Goal: Task Accomplishment & Management: Manage account settings

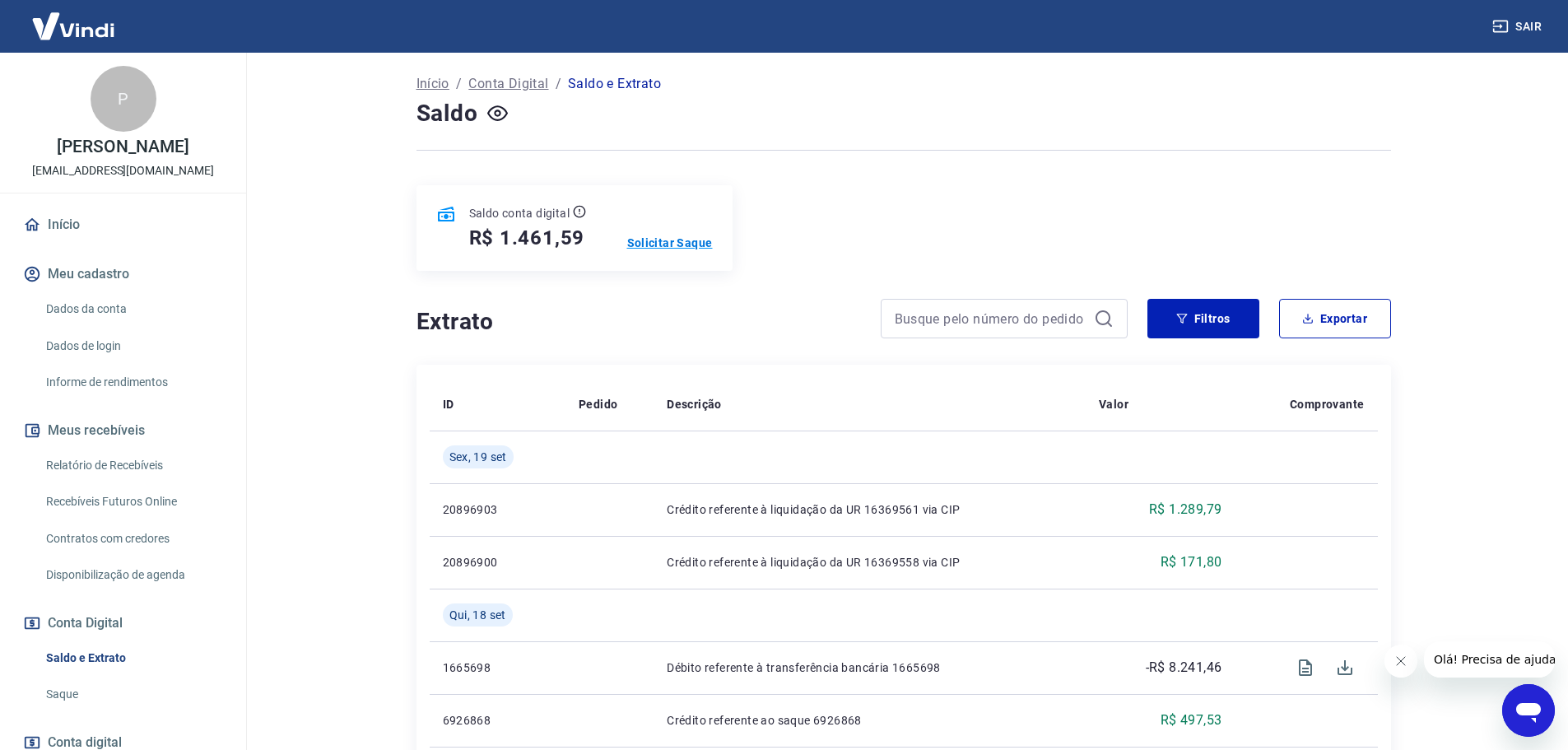
click at [662, 236] on p "Solicitar Saque" at bounding box center [670, 243] width 86 height 16
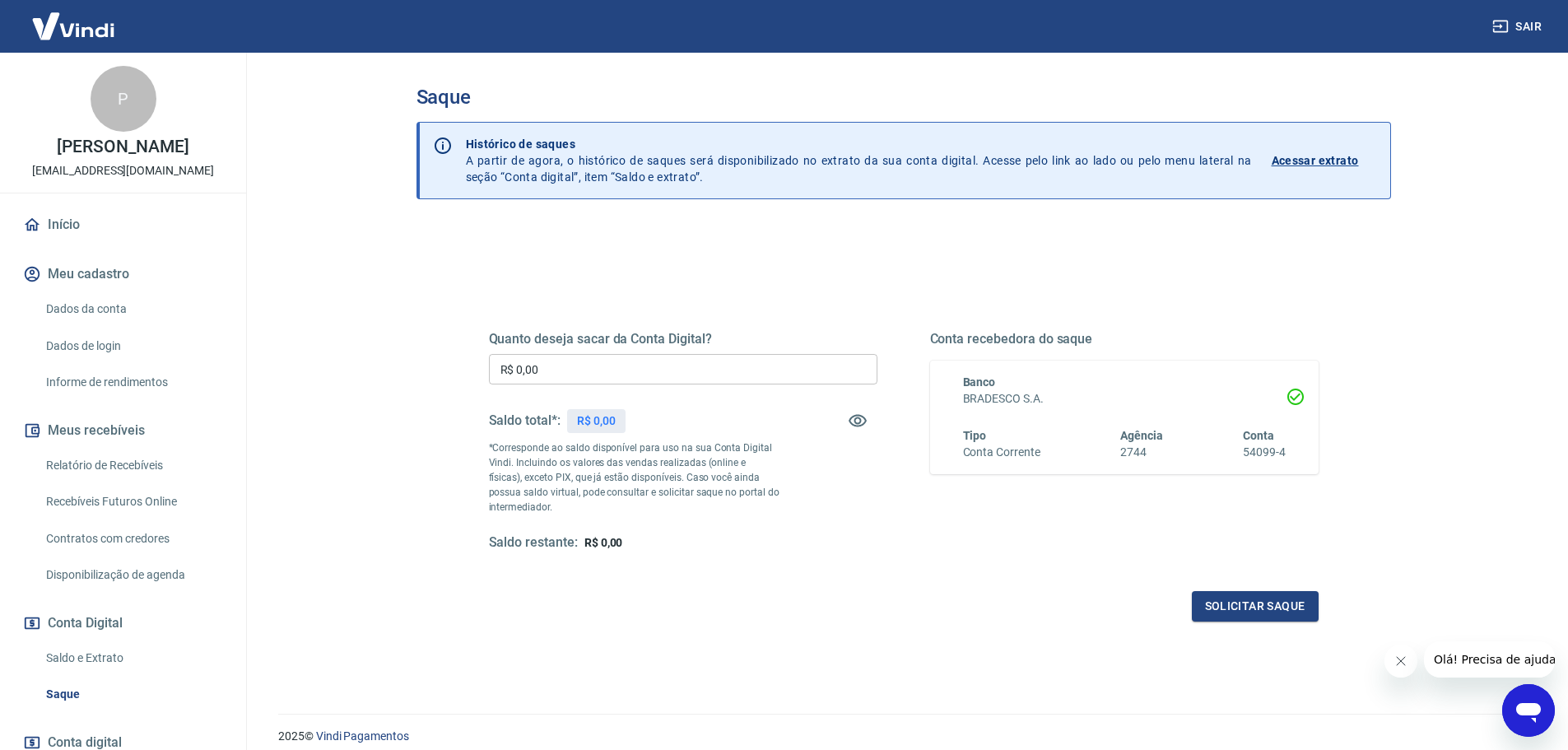
click at [587, 370] on input "R$ 0,00" at bounding box center [683, 370] width 389 height 31
drag, startPoint x: 587, startPoint y: 370, endPoint x: 490, endPoint y: 368, distance: 97.0
click at [490, 368] on input "R$ 0,00" at bounding box center [683, 370] width 389 height 31
type input "R$ 1.461,59"
click at [1237, 608] on button "Solicitar saque" at bounding box center [1255, 606] width 127 height 31
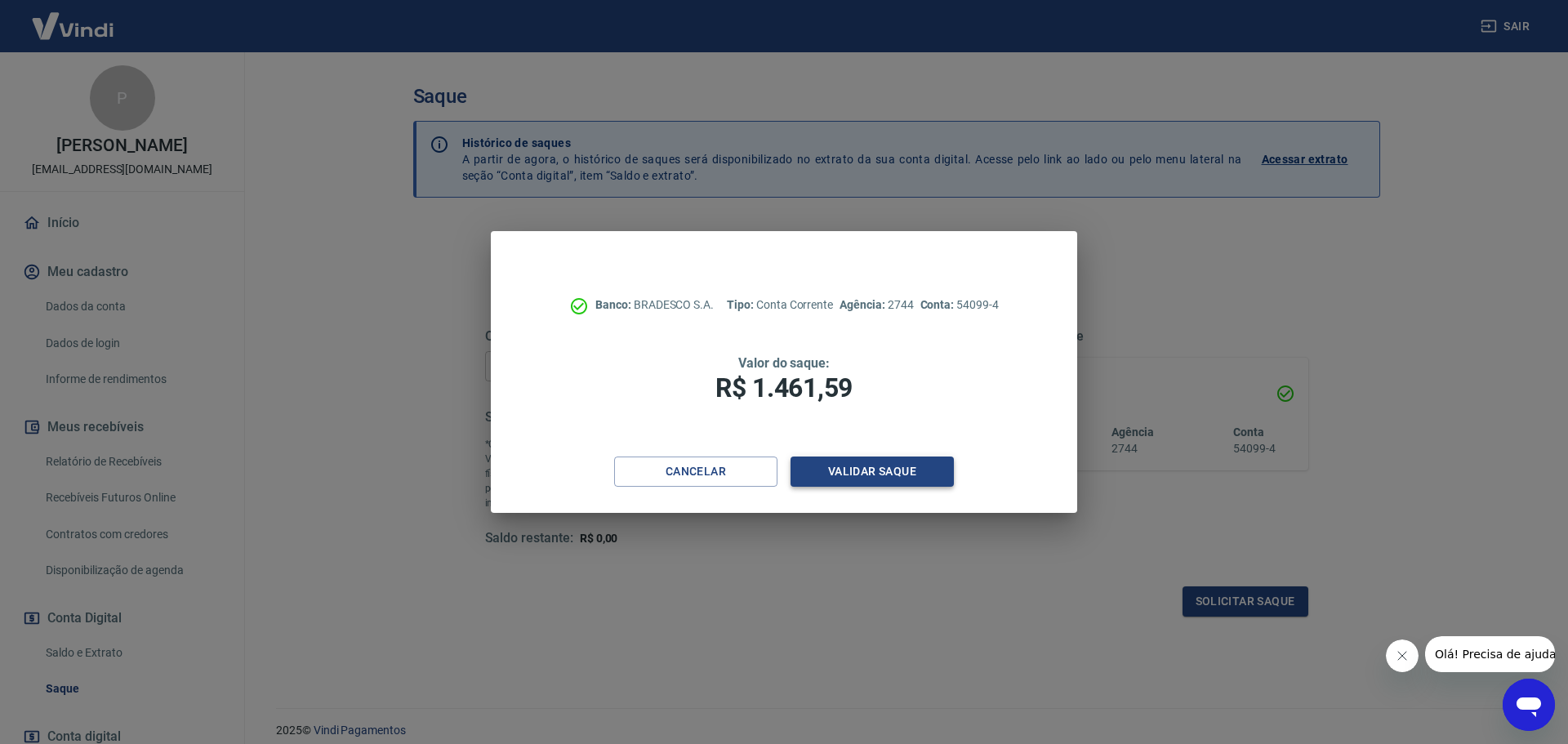
click at [903, 471] on button "Validar saque" at bounding box center [872, 471] width 163 height 30
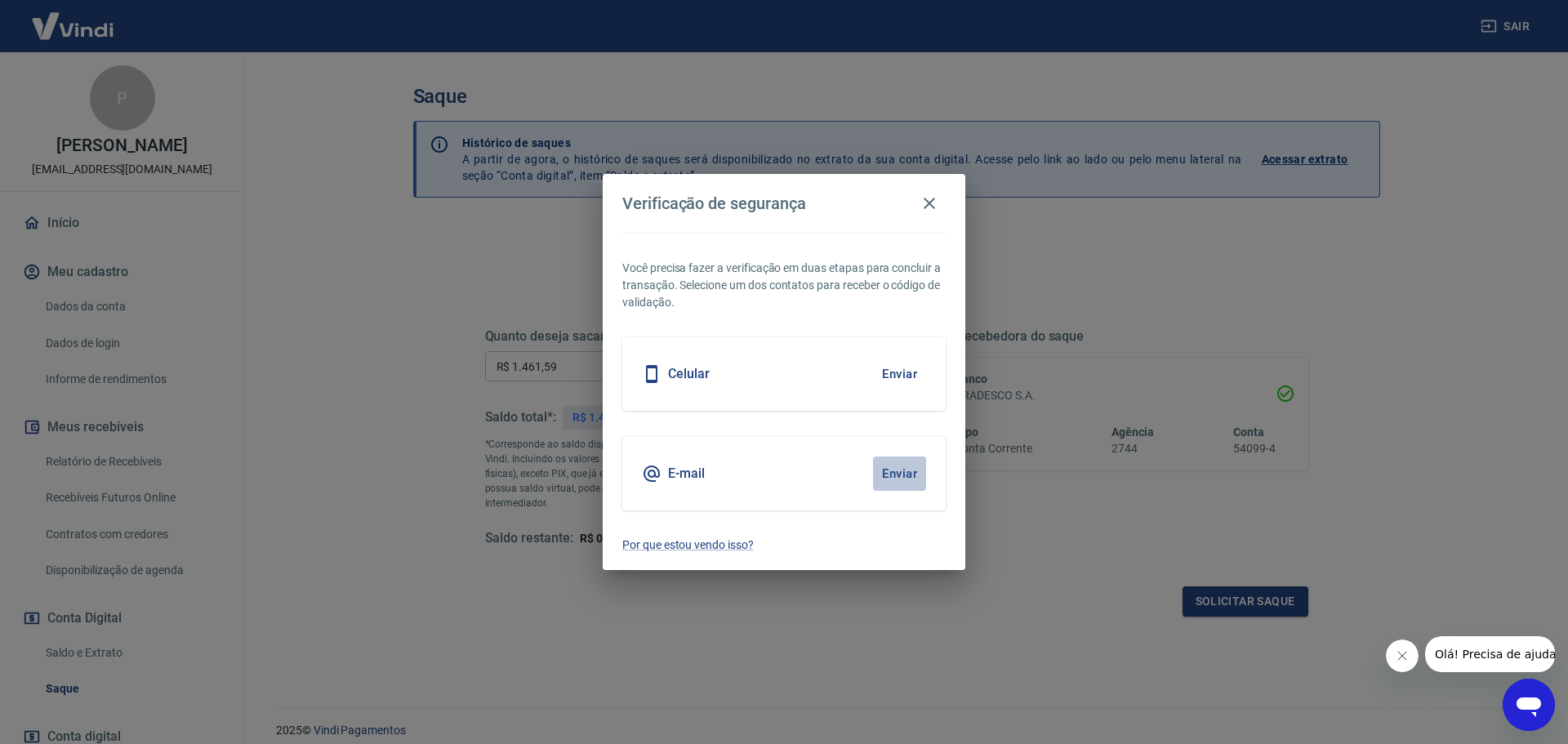
click at [903, 471] on button "Enviar" at bounding box center [899, 473] width 53 height 34
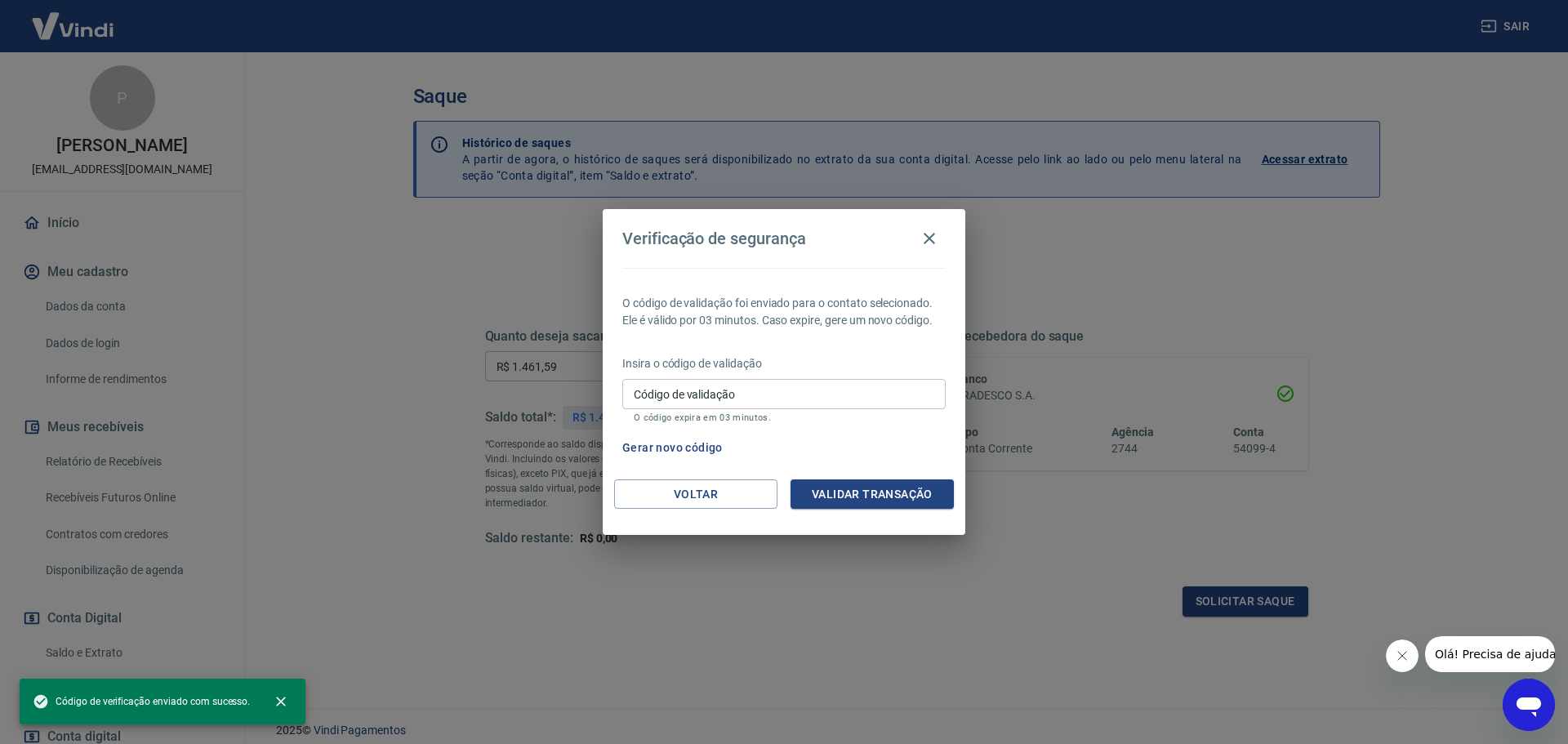
click at [705, 394] on input "Código de validação" at bounding box center [784, 394] width 324 height 30
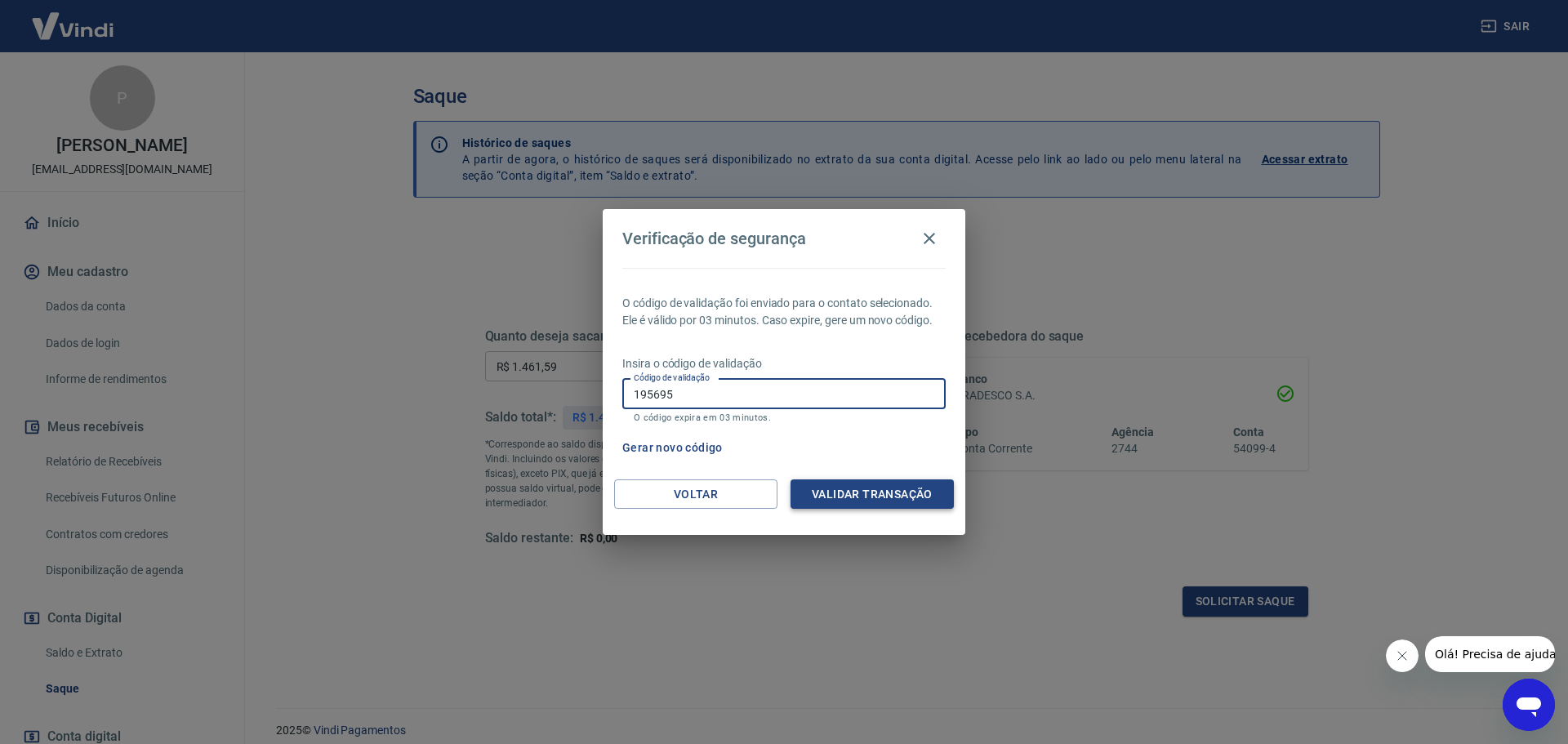
type input "195695"
click at [855, 497] on button "Validar transação" at bounding box center [872, 495] width 163 height 30
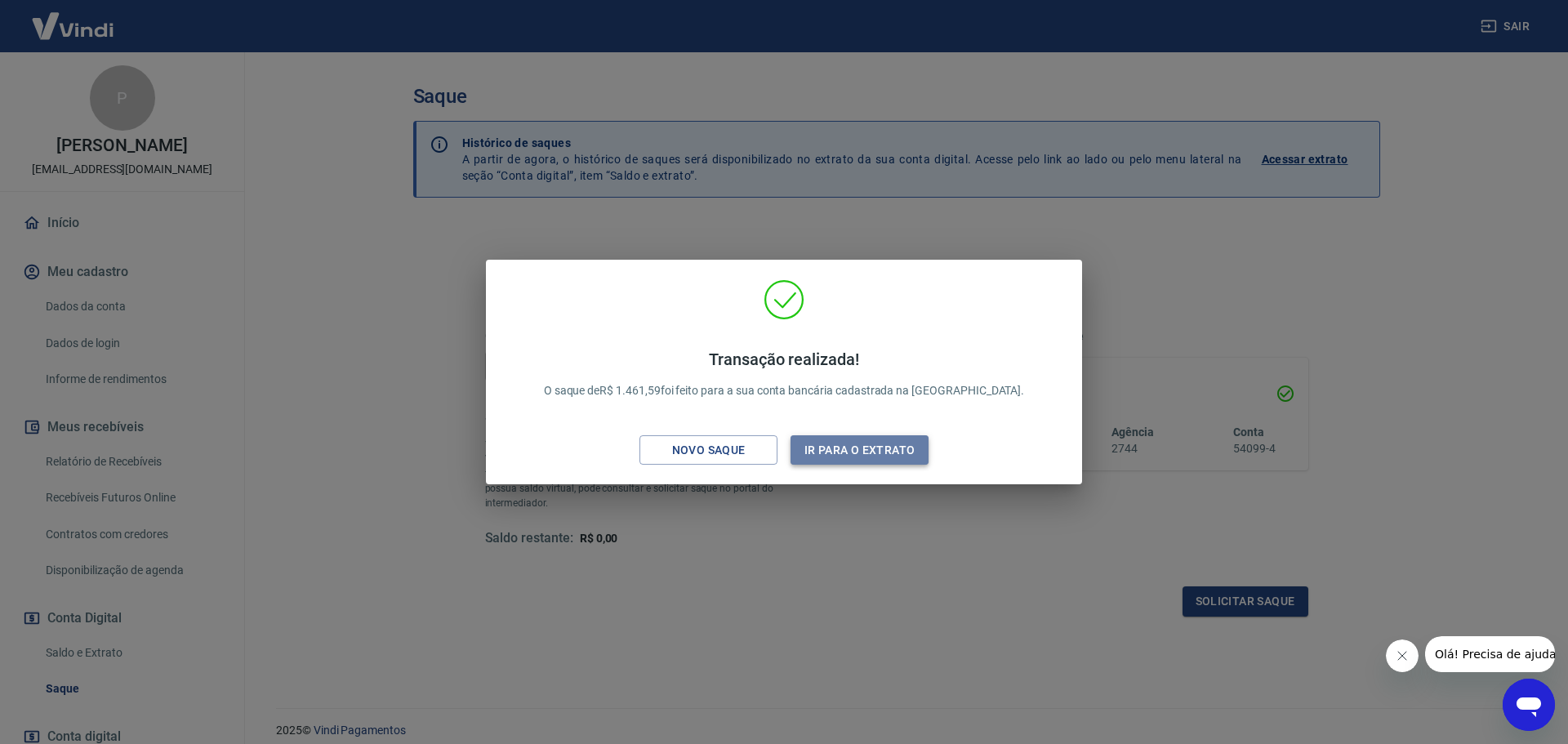
click at [829, 443] on button "Ir para o extrato" at bounding box center [860, 451] width 138 height 30
